Goal: Information Seeking & Learning: Learn about a topic

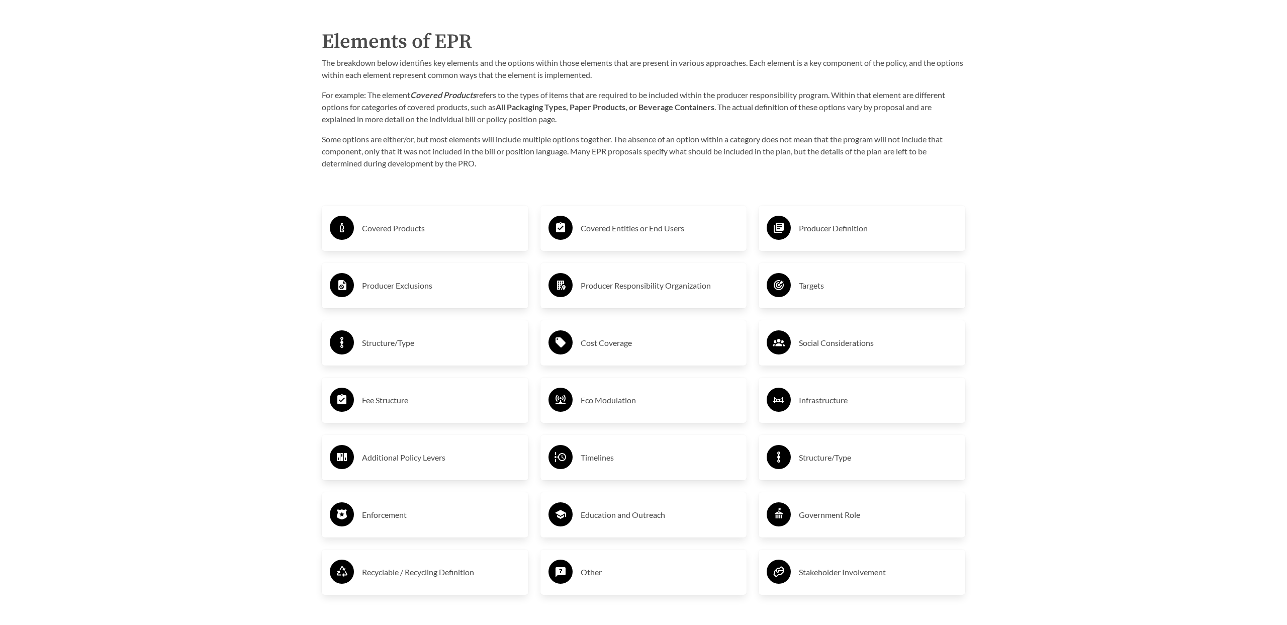
scroll to position [1725, 0]
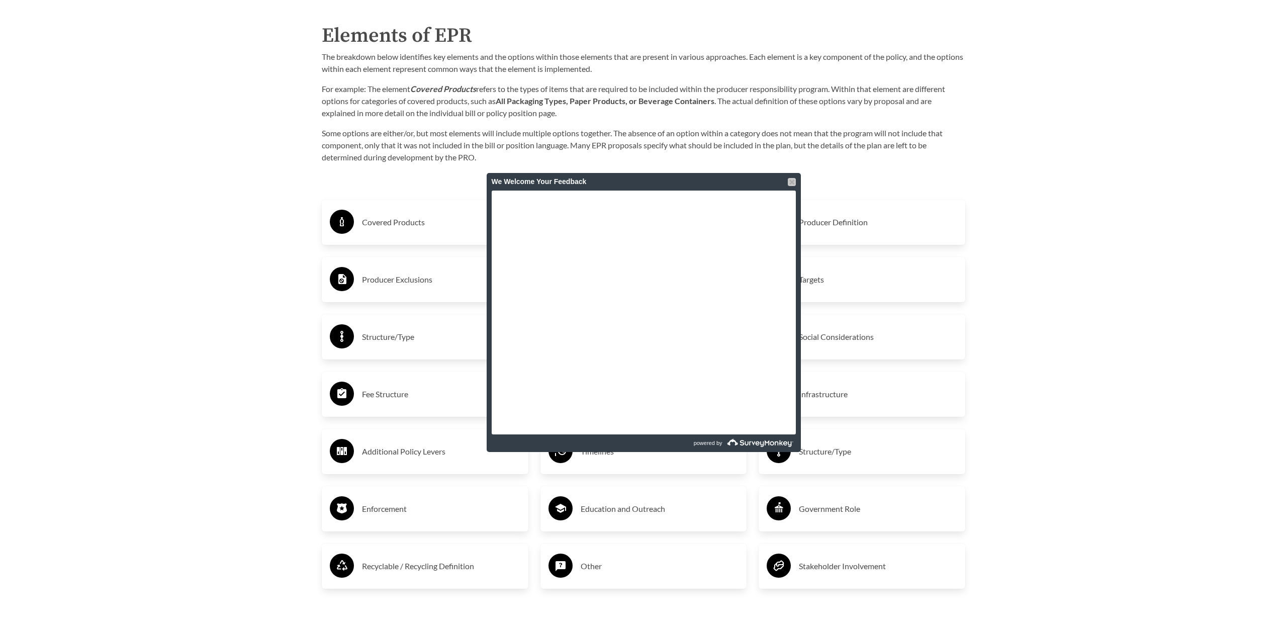
click at [792, 182] on div at bounding box center [792, 182] width 8 height 8
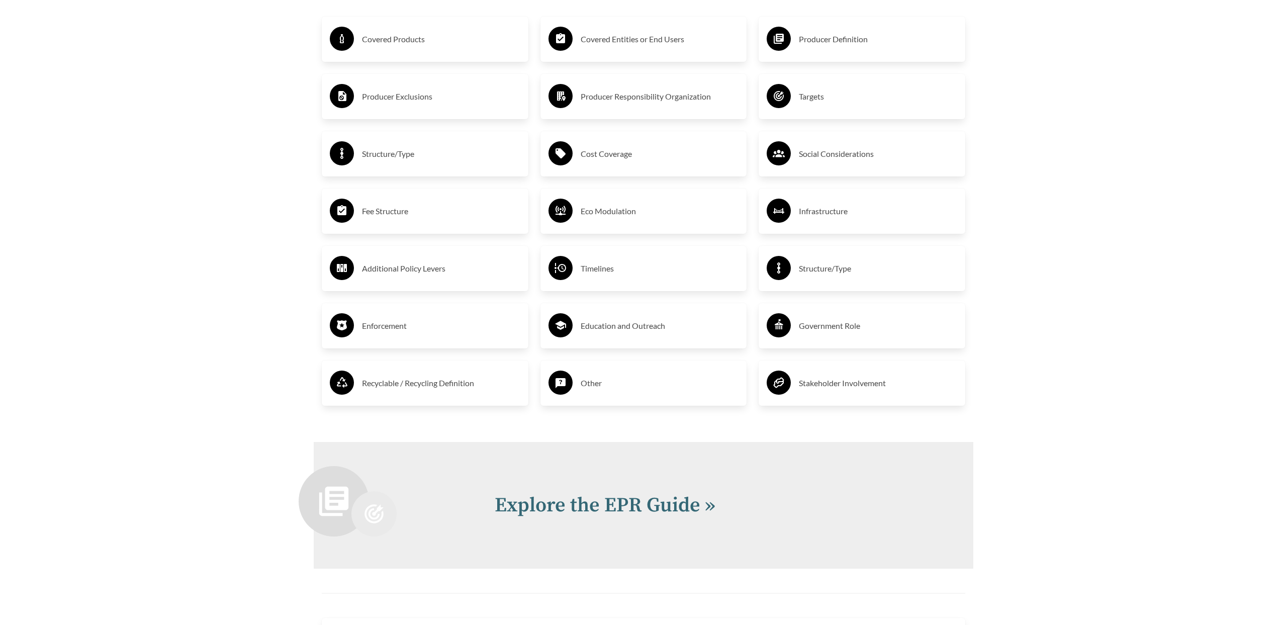
scroll to position [1907, 0]
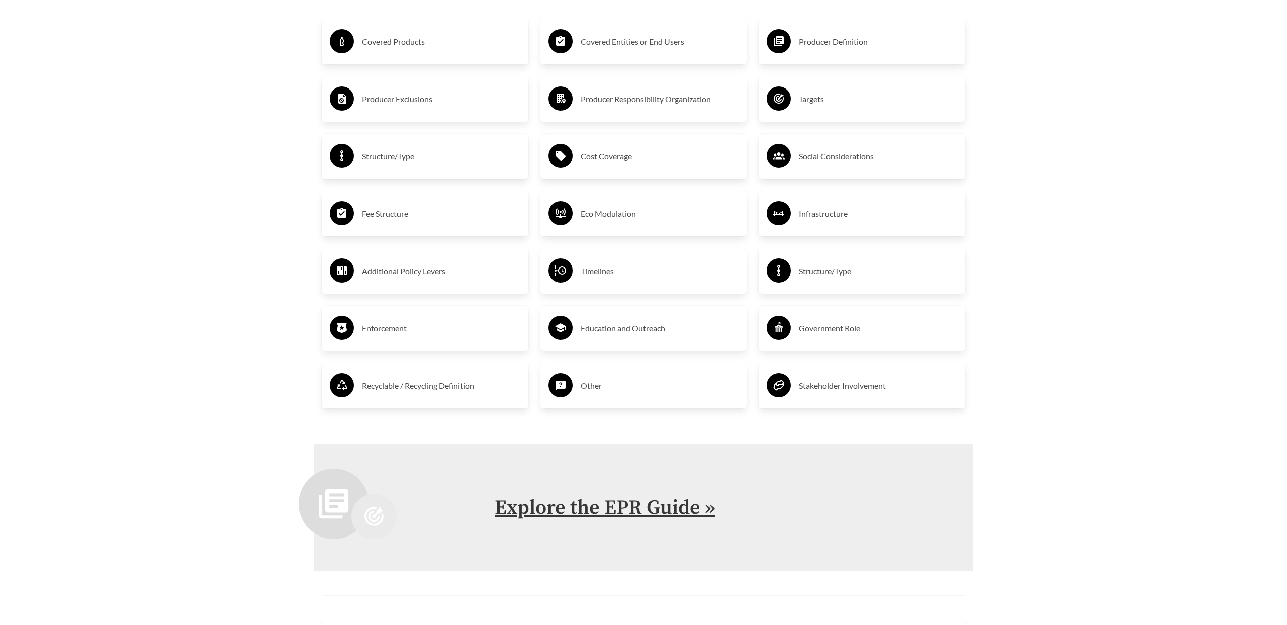
click at [637, 509] on link "Explore the EPR Guide »" at bounding box center [605, 507] width 221 height 25
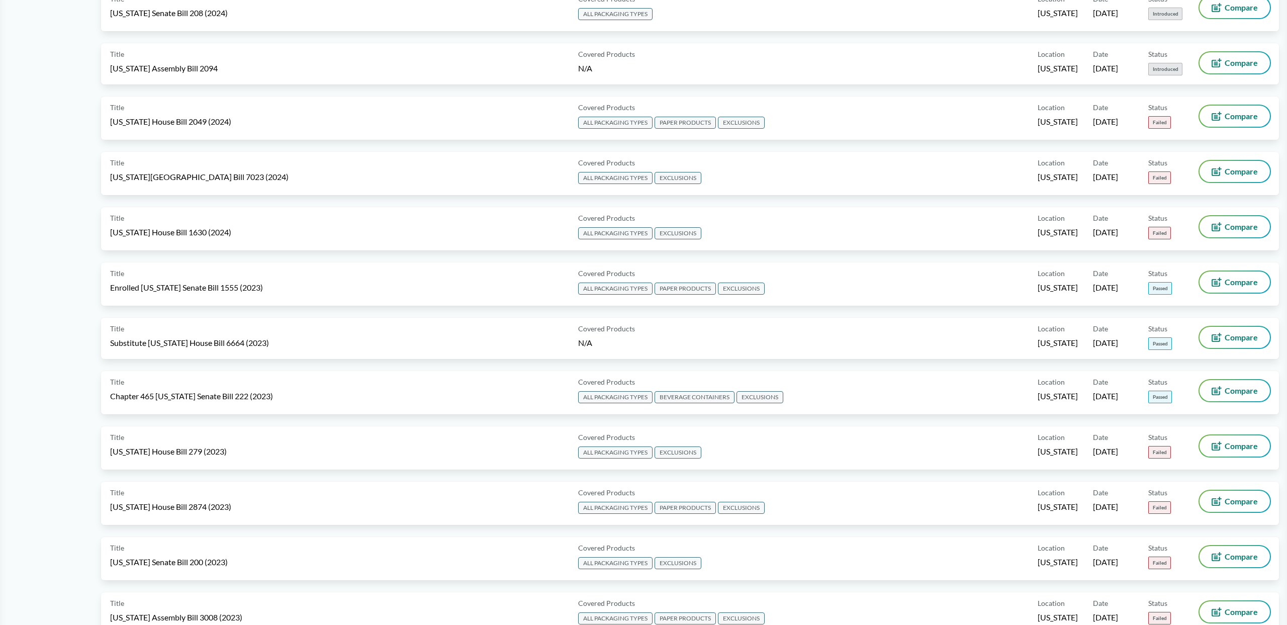
scroll to position [4, 0]
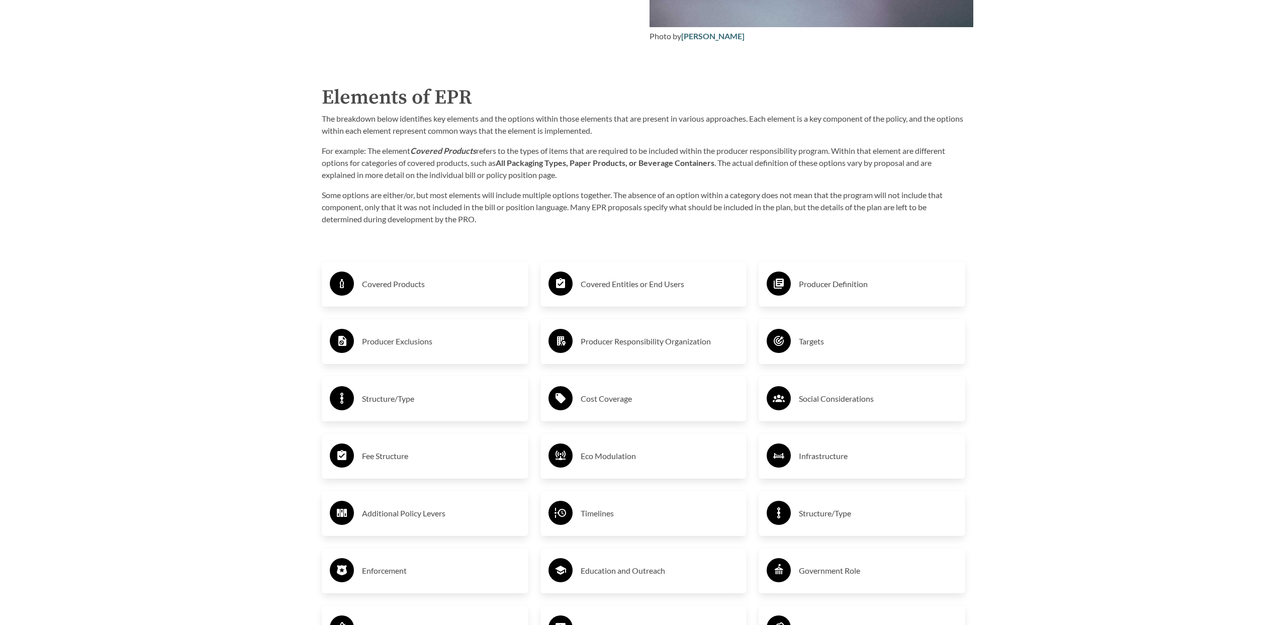
scroll to position [1664, 0]
click at [394, 286] on h3 "Covered Products" at bounding box center [441, 283] width 158 height 16
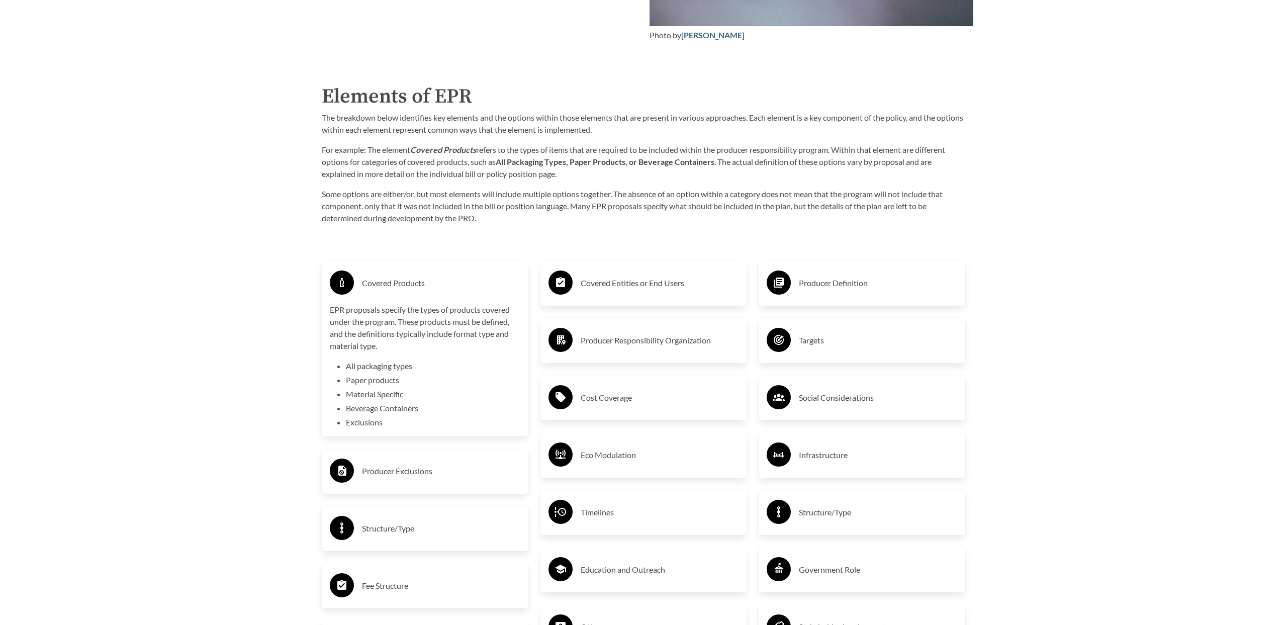
scroll to position [1675, 0]
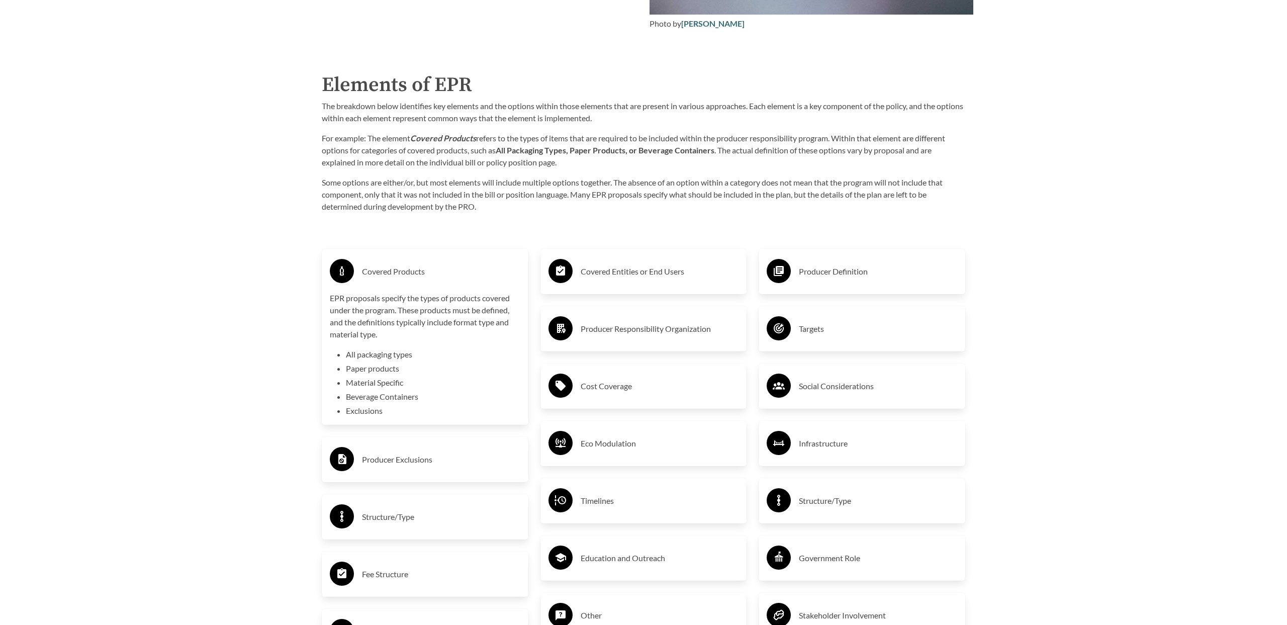
click at [392, 272] on h3 "Covered Products" at bounding box center [441, 271] width 158 height 16
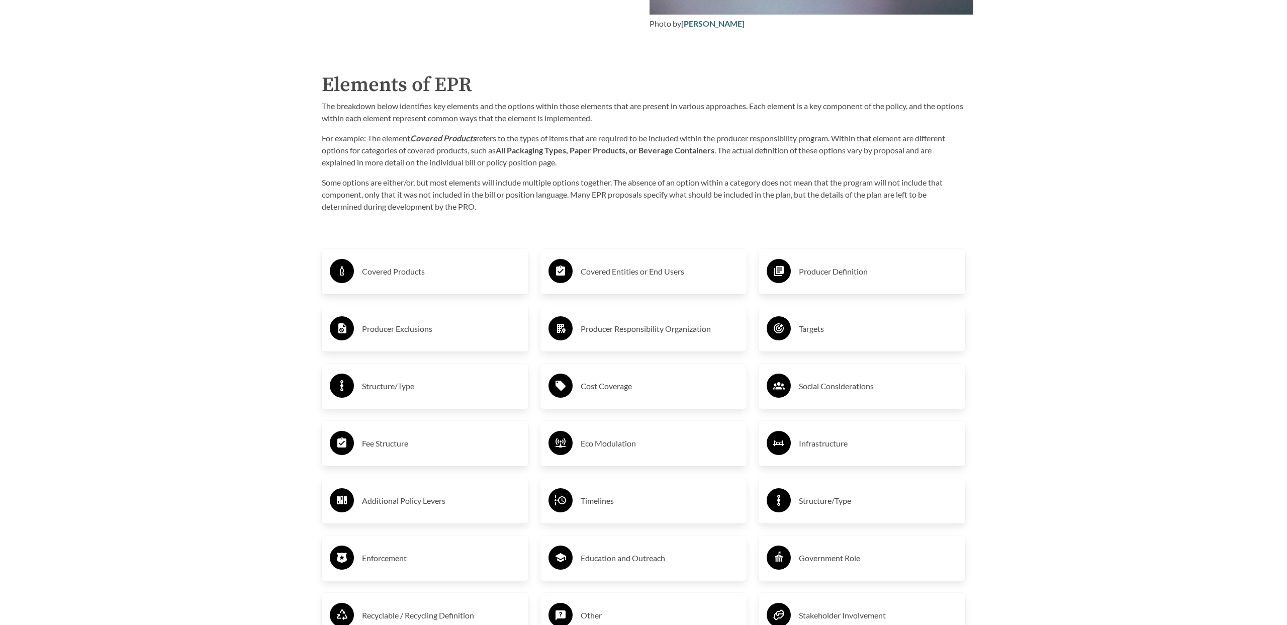
click at [403, 332] on h3 "Producer Exclusions" at bounding box center [441, 329] width 158 height 16
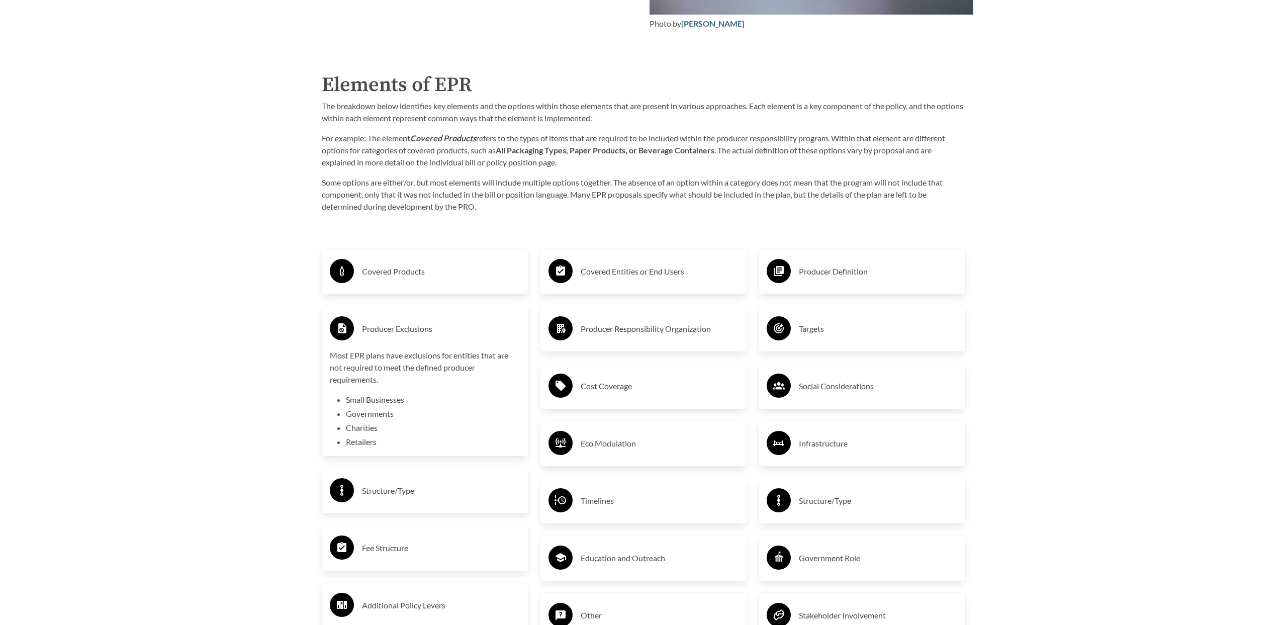
click at [392, 328] on h3 "Producer Exclusions" at bounding box center [441, 329] width 158 height 16
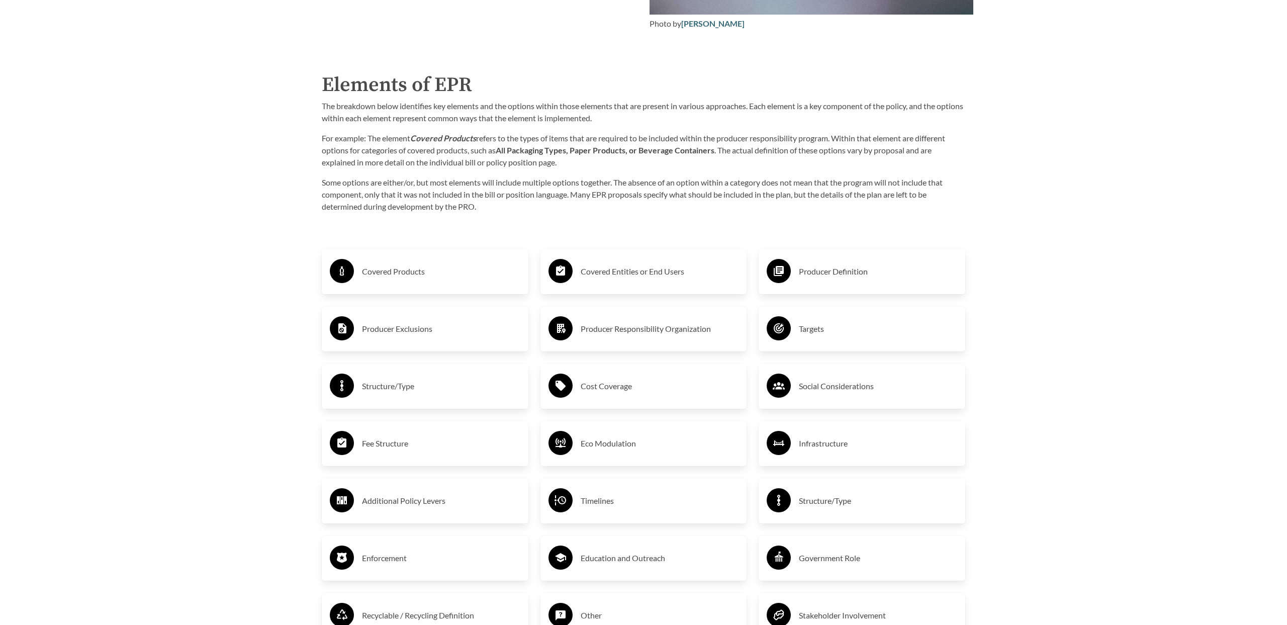
click at [397, 385] on h3 "Structure/Type" at bounding box center [441, 386] width 158 height 16
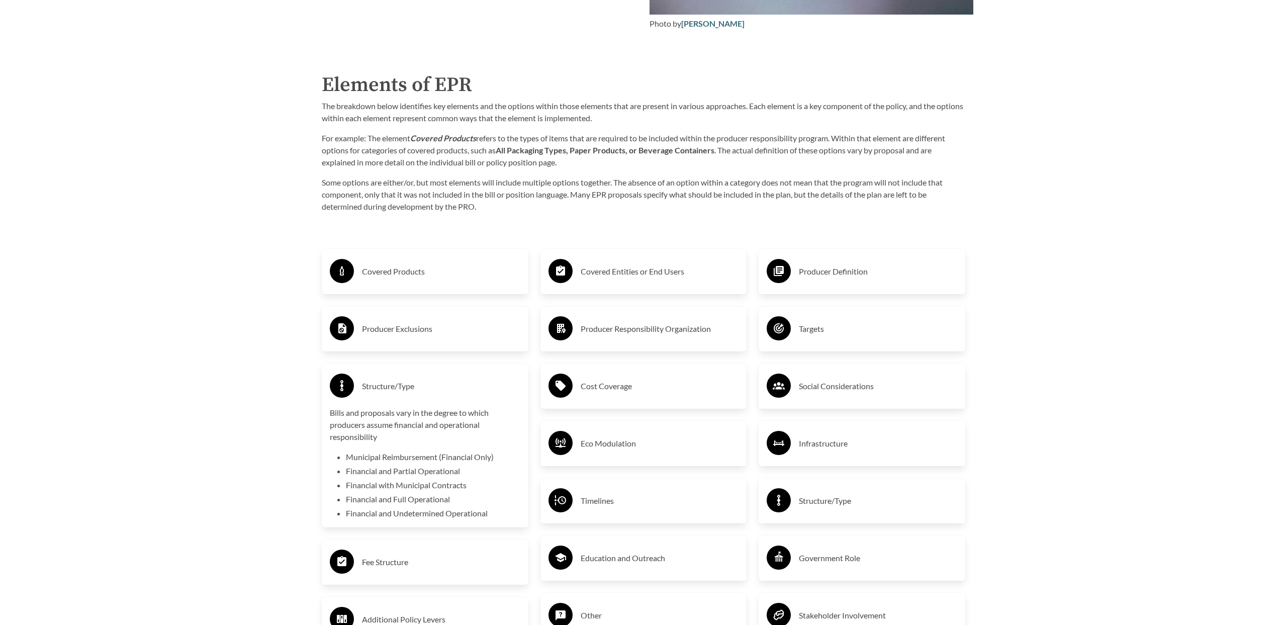
click at [397, 385] on h3 "Structure/Type" at bounding box center [441, 386] width 158 height 16
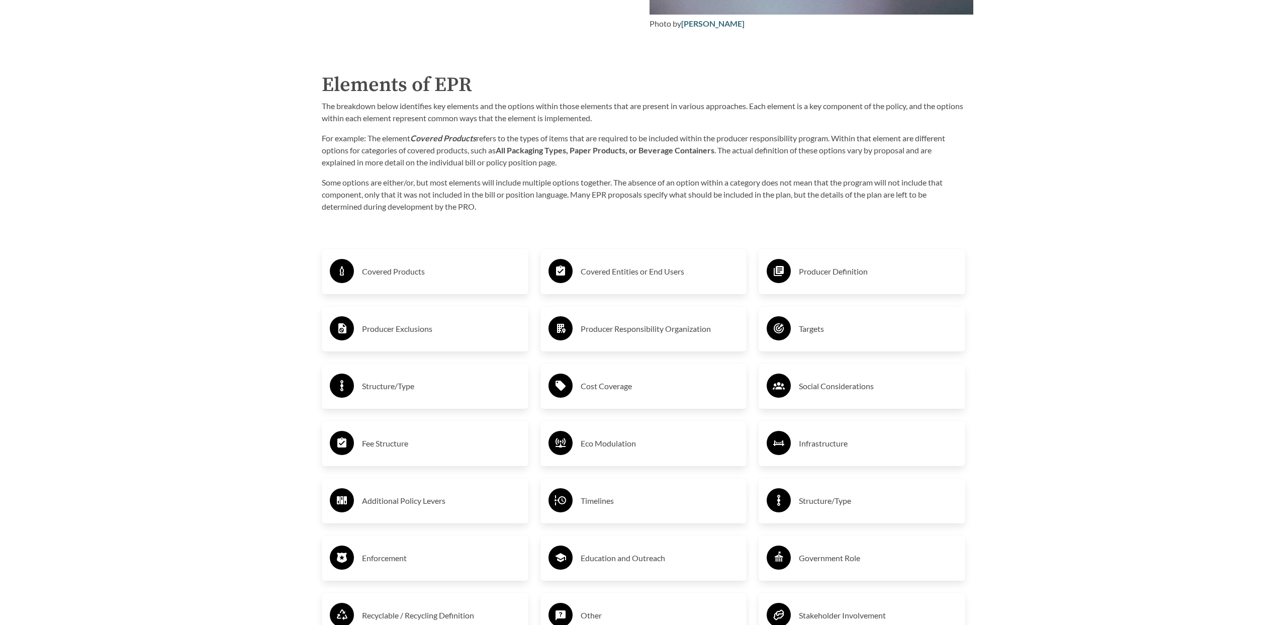
click at [396, 385] on h3 "Structure/Type" at bounding box center [441, 386] width 158 height 16
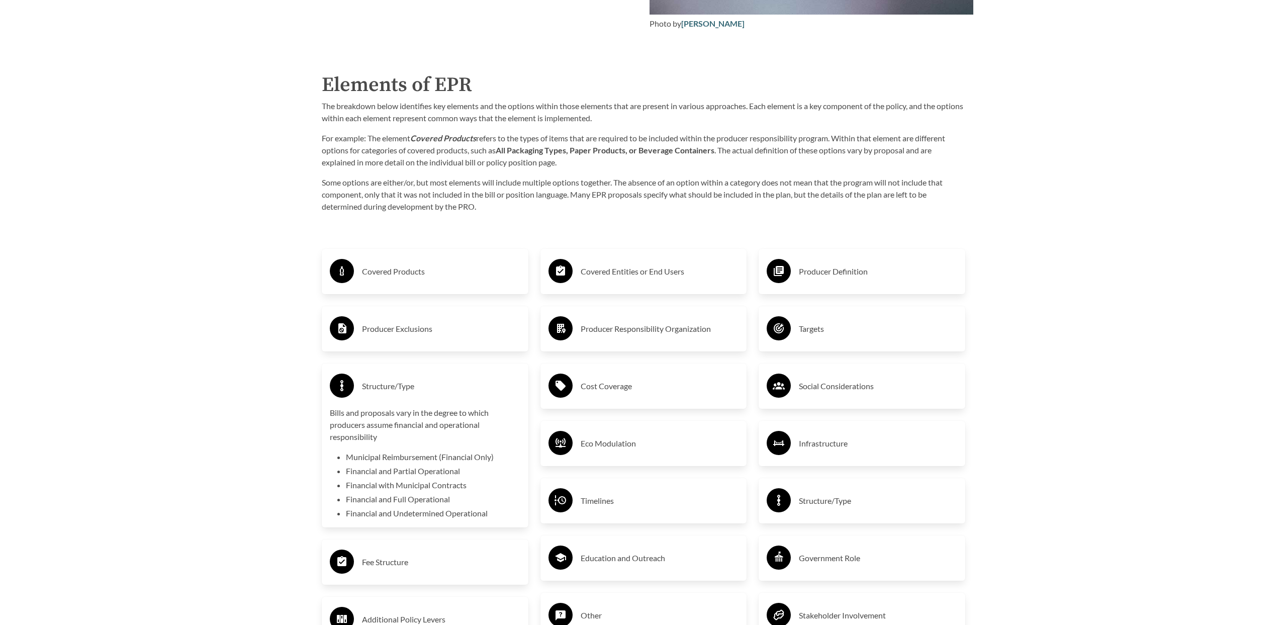
click at [402, 391] on h3 "Structure/Type" at bounding box center [441, 386] width 158 height 16
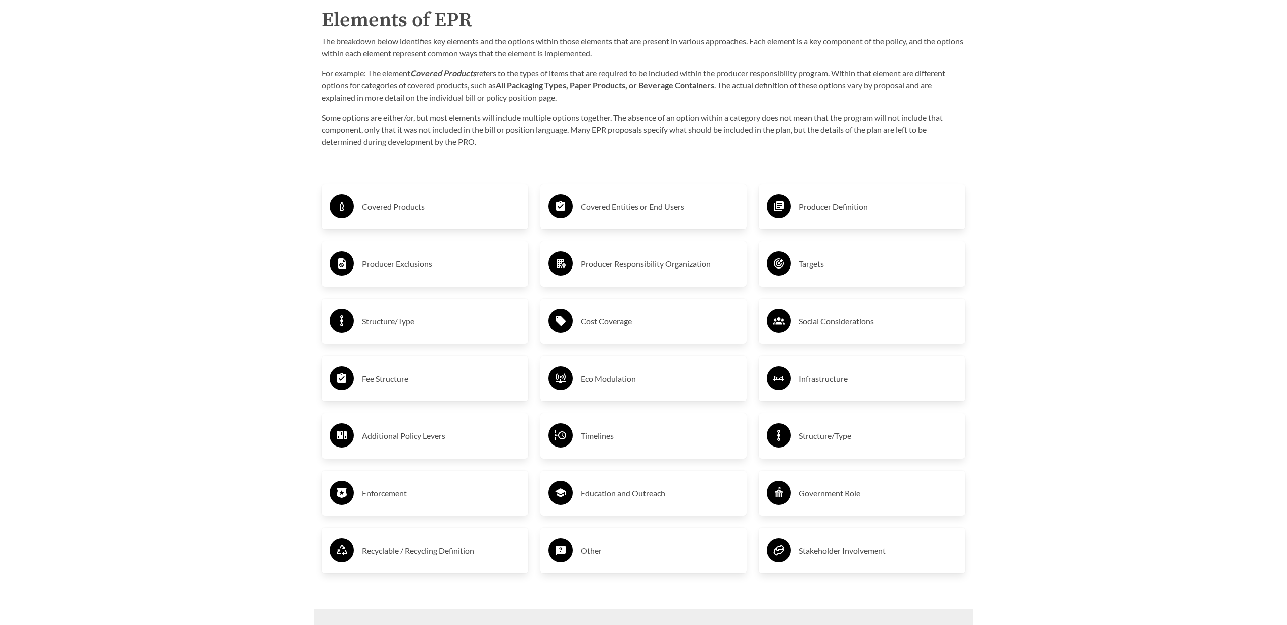
scroll to position [1739, 0]
click at [379, 322] on h3 "Structure/Type" at bounding box center [441, 322] width 158 height 16
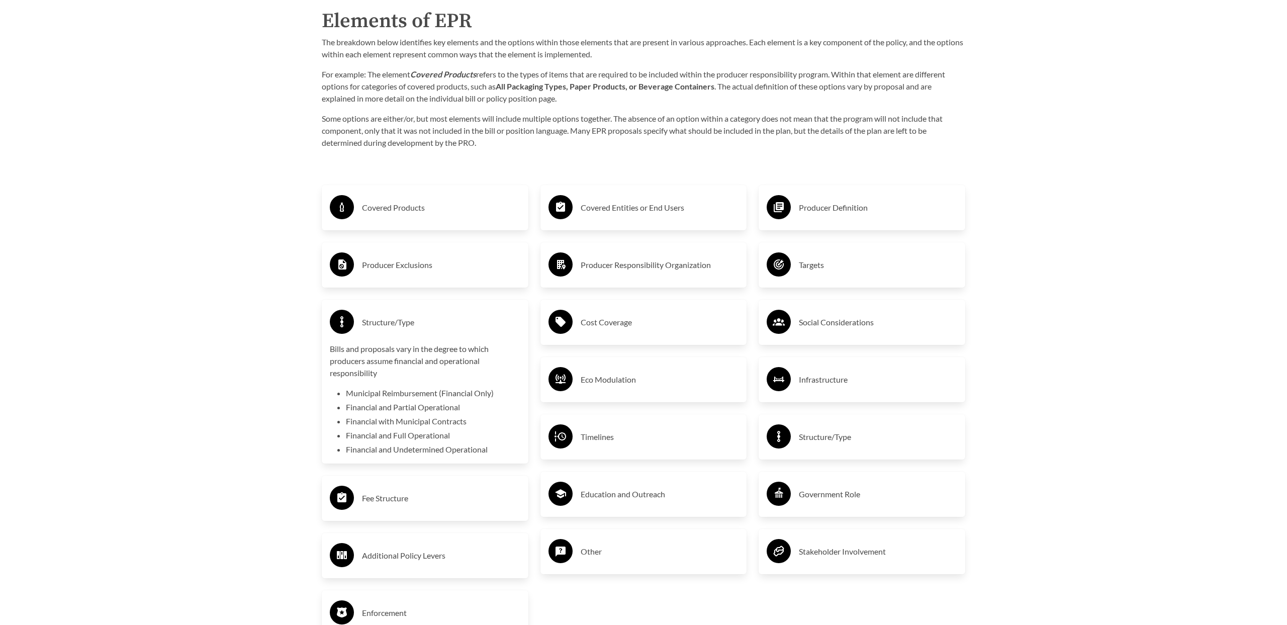
click at [381, 324] on h3 "Structure/Type" at bounding box center [441, 322] width 158 height 16
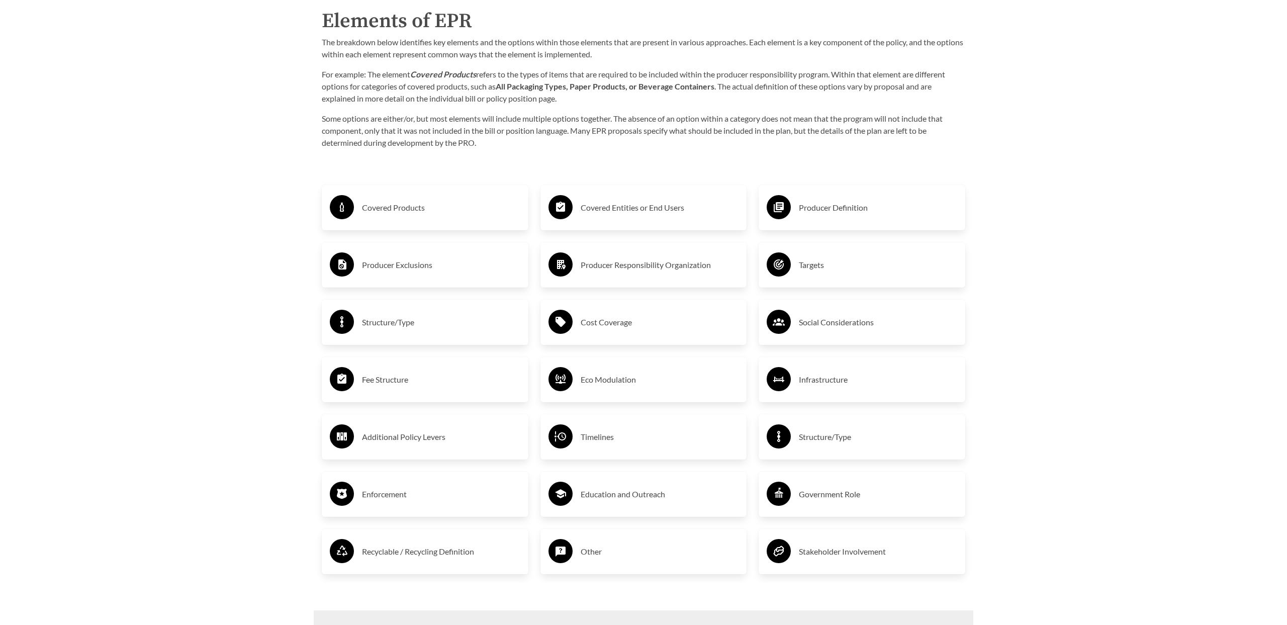
click at [383, 266] on h3 "Producer Exclusions" at bounding box center [441, 265] width 158 height 16
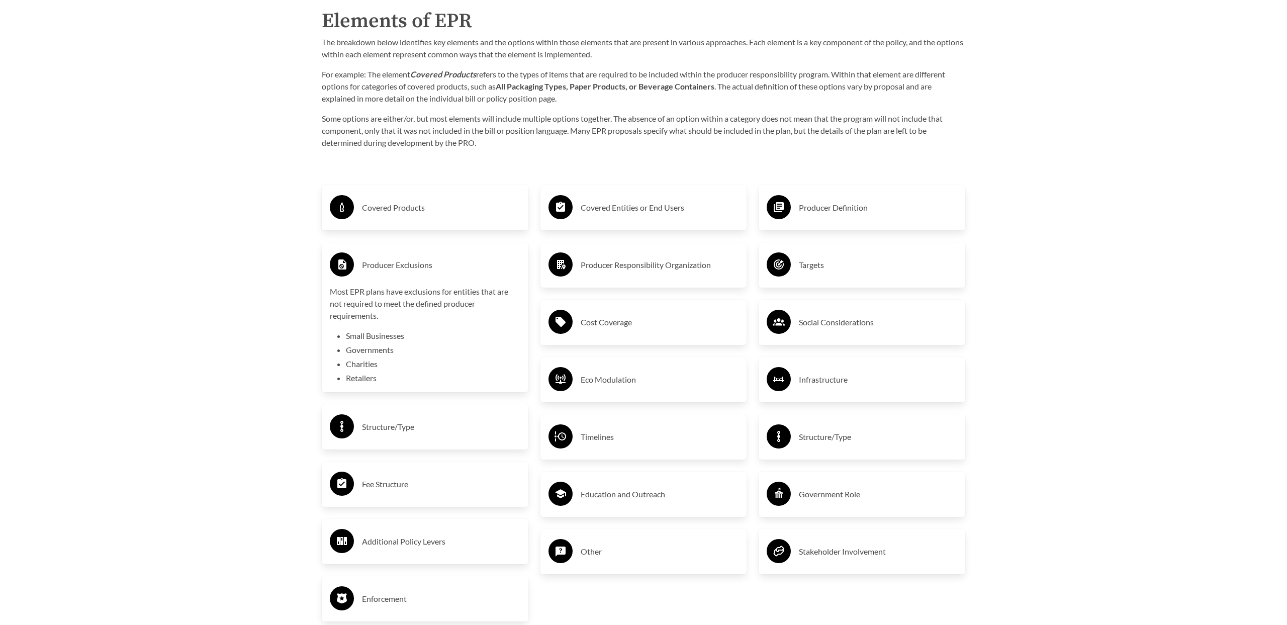
click at [366, 378] on li "Retailers" at bounding box center [433, 378] width 174 height 12
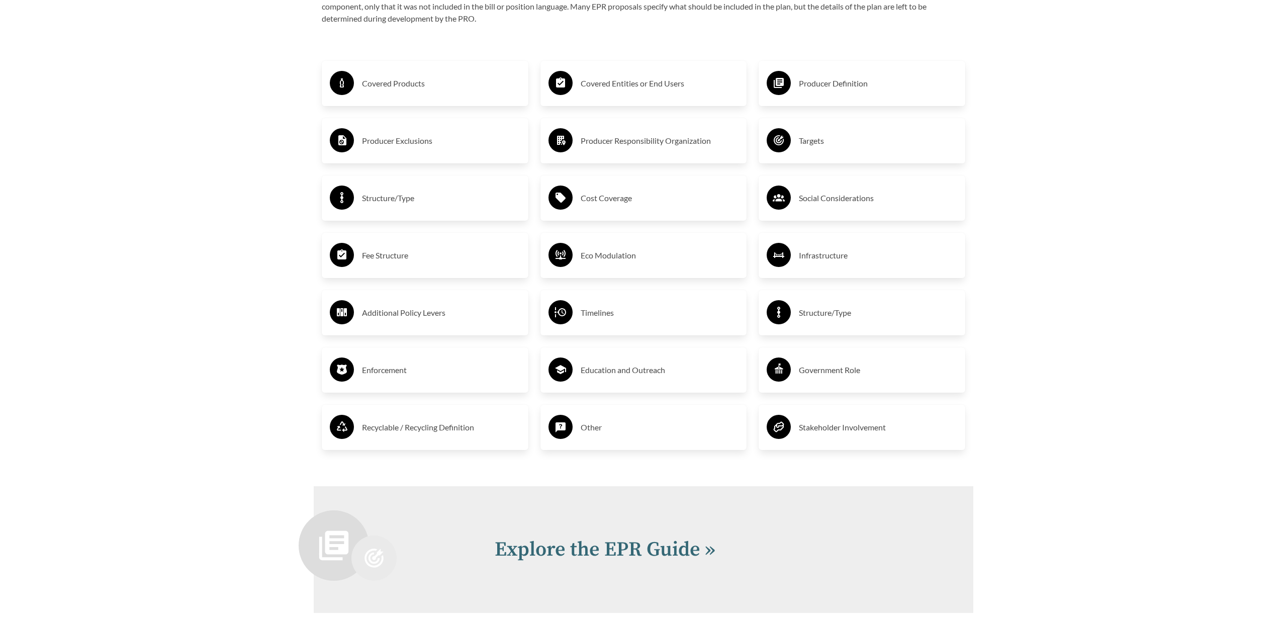
scroll to position [1858, 0]
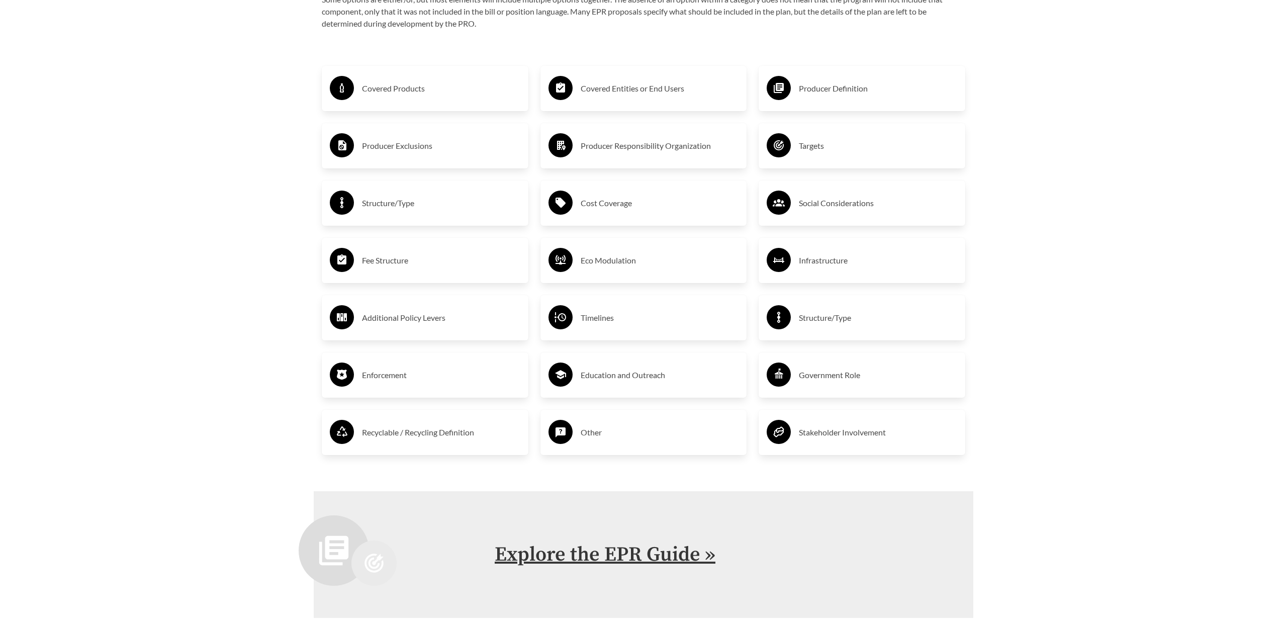
click at [600, 556] on link "Explore the EPR Guide »" at bounding box center [605, 554] width 221 height 25
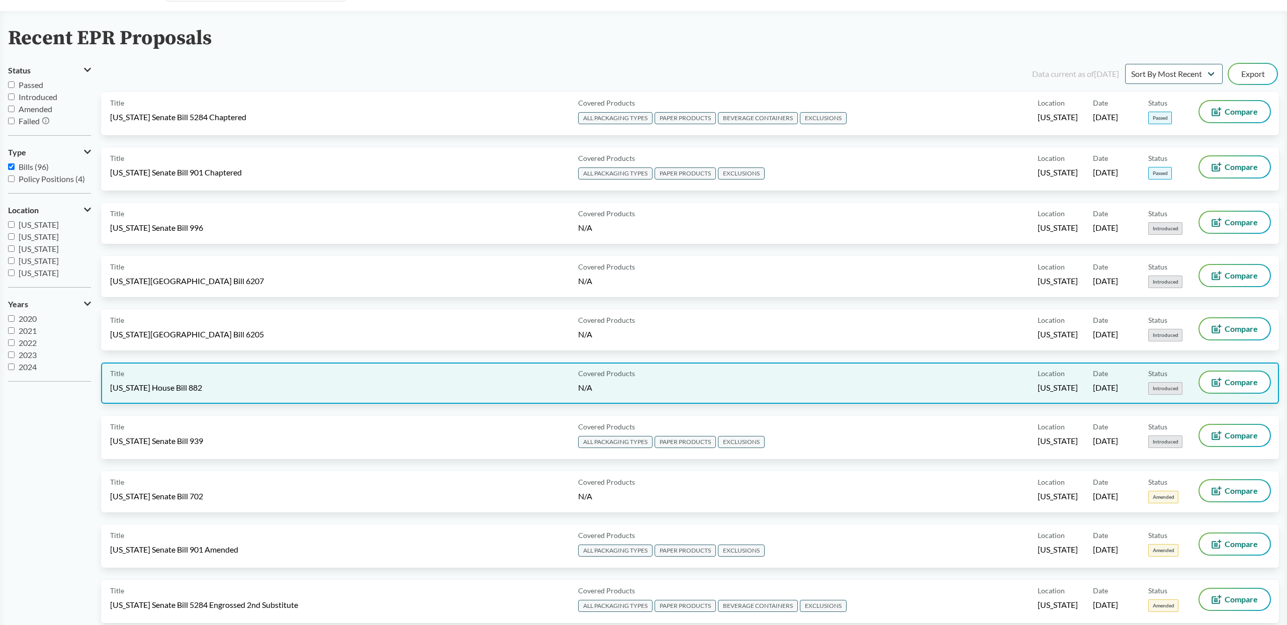
scroll to position [51, 0]
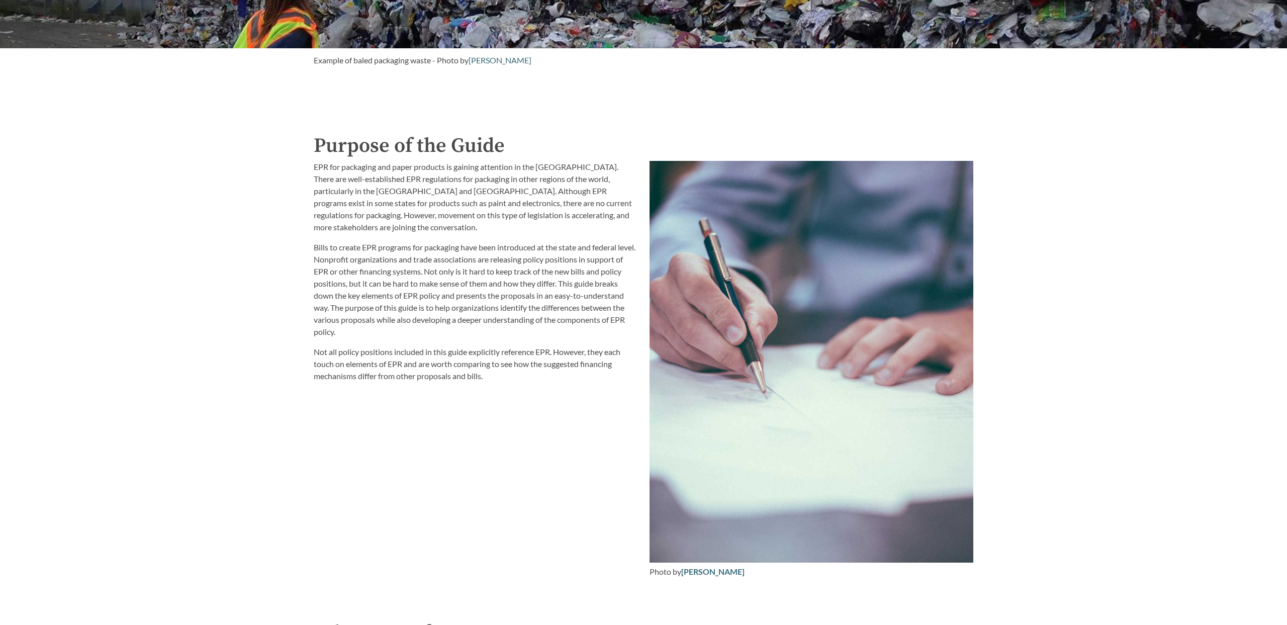
scroll to position [1141, 0]
